Goal: Task Accomplishment & Management: Use online tool/utility

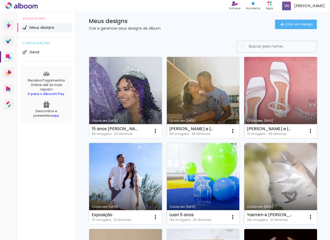
scroll to position [66, 0]
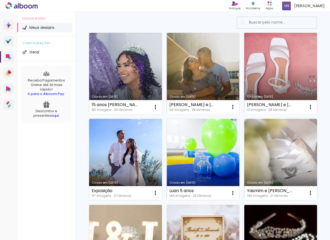
click at [244, 114] on link "Criado em [DATE]" at bounding box center [280, 73] width 73 height 81
